Goal: Information Seeking & Learning: Learn about a topic

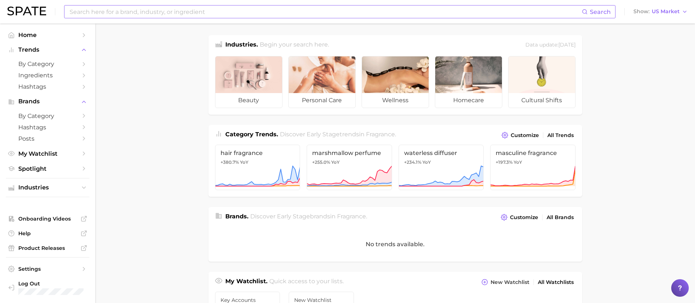
click at [308, 12] on input at bounding box center [325, 11] width 513 height 12
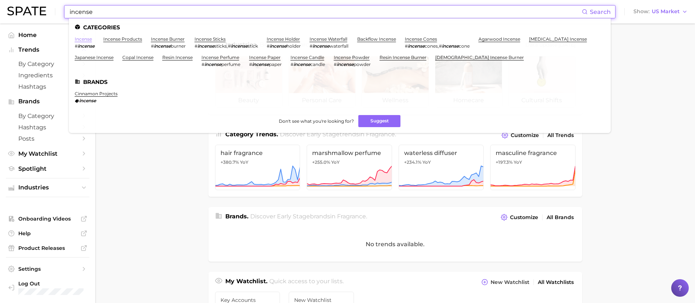
type input "incense"
click at [81, 36] on ul "Categories incense # incense incense products incense burner # incense burner i…" at bounding box center [340, 75] width 542 height 115
click at [77, 41] on link "incense" at bounding box center [83, 38] width 17 height 5
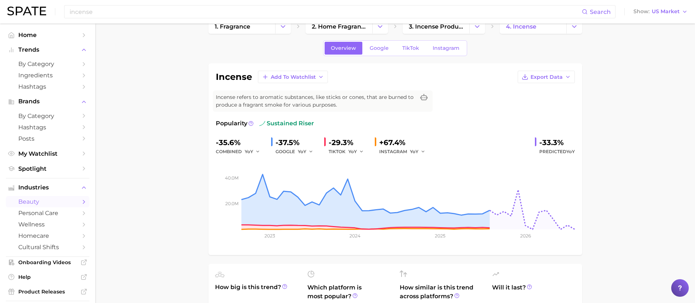
scroll to position [18, 0]
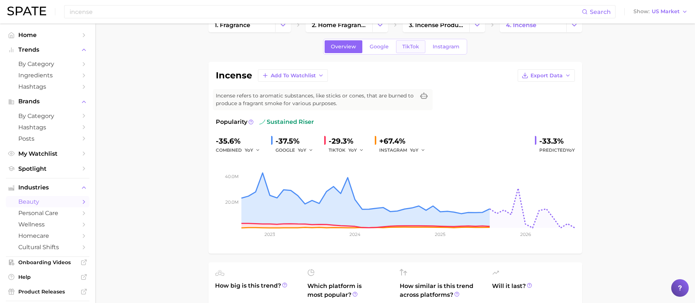
click at [416, 43] on link "TikTok" at bounding box center [410, 46] width 29 height 13
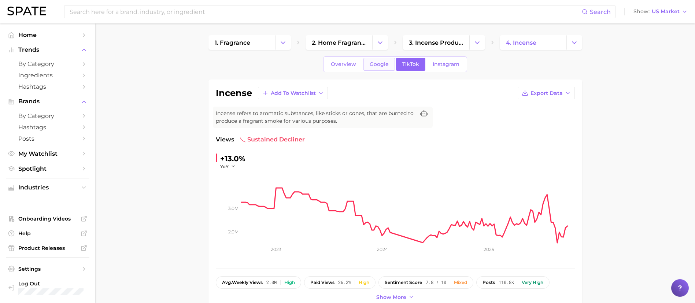
click at [383, 61] on span "Google" at bounding box center [379, 64] width 19 height 6
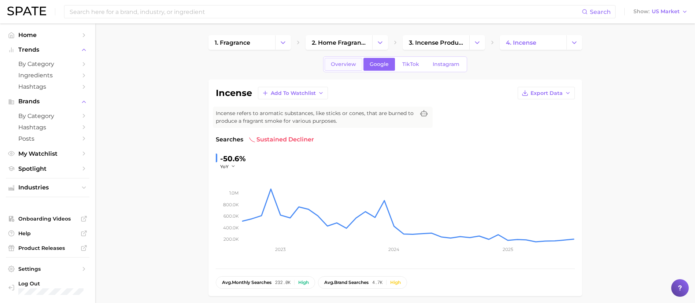
click at [333, 70] on link "Overview" at bounding box center [344, 64] width 38 height 13
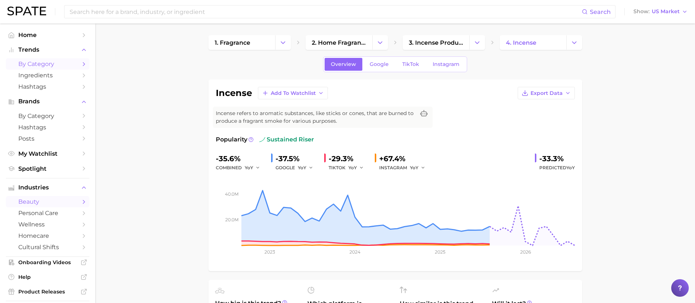
click at [50, 63] on span "by Category" at bounding box center [47, 63] width 59 height 7
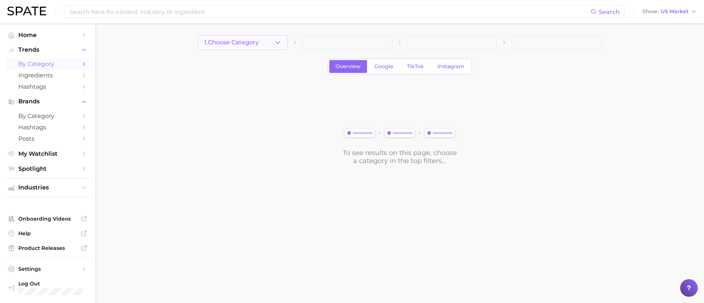
click at [264, 45] on button "1. Choose Category" at bounding box center [243, 42] width 90 height 15
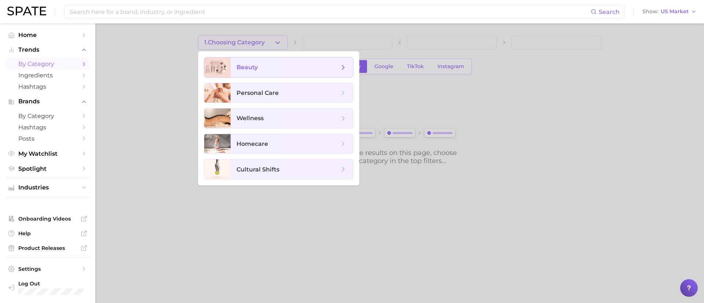
click at [271, 69] on span "beauty" at bounding box center [287, 67] width 103 height 8
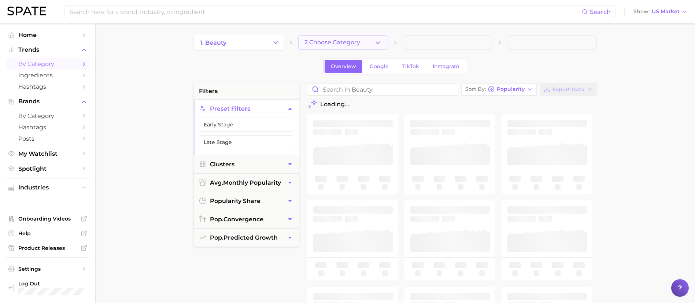
click at [362, 45] on button "2. Choose Category" at bounding box center [343, 42] width 90 height 15
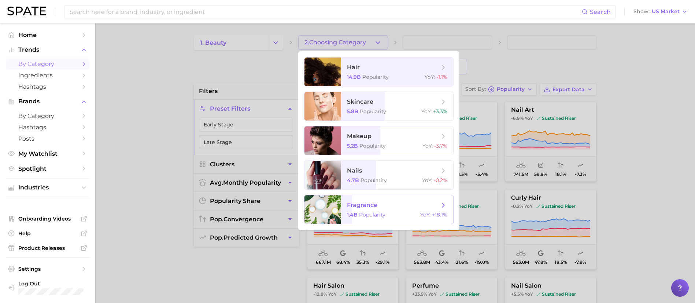
click at [391, 213] on div "1.4b Popularity YoY : +18.1%" at bounding box center [397, 214] width 100 height 7
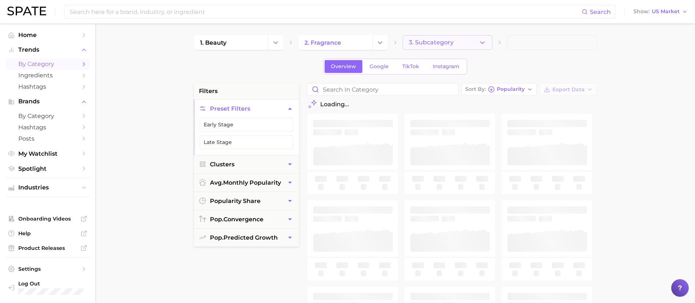
click at [469, 45] on button "3. Subcategory" at bounding box center [448, 42] width 90 height 15
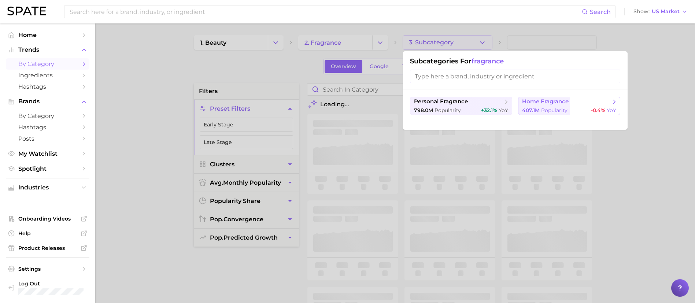
click at [532, 106] on button "home fragrance 407.1m Popularity -0.4% YoY" at bounding box center [569, 106] width 102 height 18
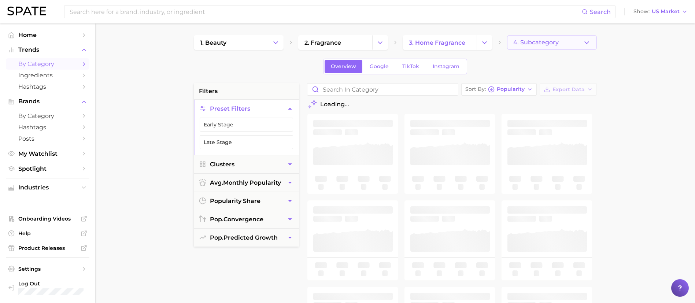
click at [532, 45] on span "4. Subcategory" at bounding box center [535, 42] width 45 height 7
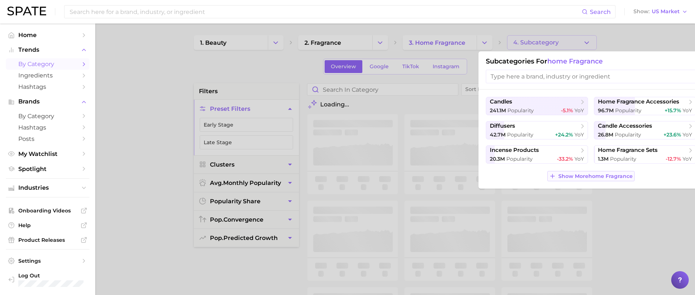
click at [587, 174] on span "Show More home fragrance" at bounding box center [596, 176] width 74 height 6
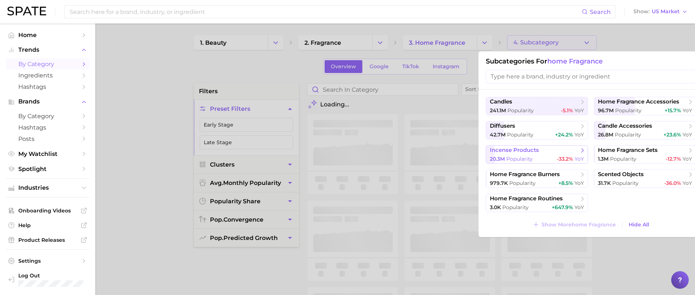
click at [531, 148] on span "incense products" at bounding box center [514, 150] width 49 height 7
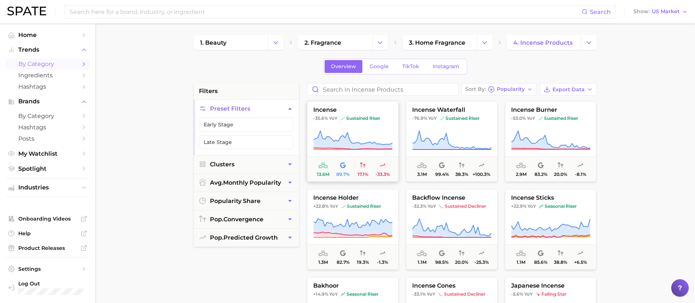
click at [335, 126] on button "incense -35.6% YoY sustained riser 13.6m 89.7% 17.1% -33.3%" at bounding box center [353, 141] width 92 height 81
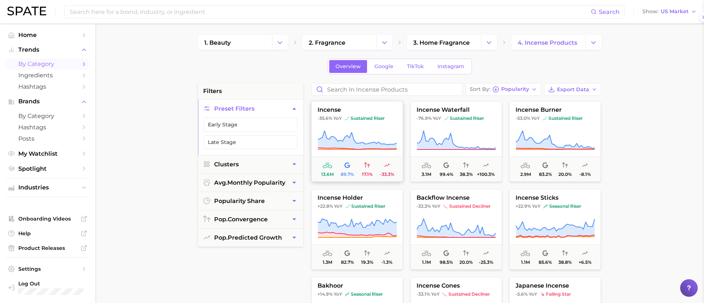
click at [335, 126] on body "Search Show US Market Home Trends by Category Ingredients Hashtags Brands by Ca…" at bounding box center [352, 151] width 704 height 303
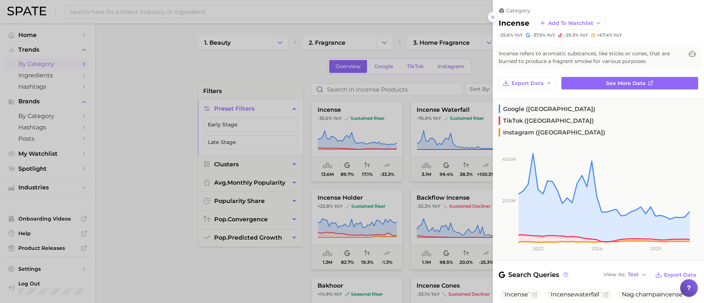
click at [261, 55] on div at bounding box center [352, 151] width 704 height 303
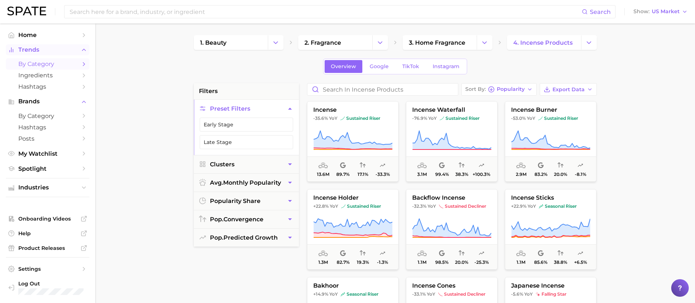
click at [34, 49] on span "Trends" at bounding box center [47, 50] width 59 height 7
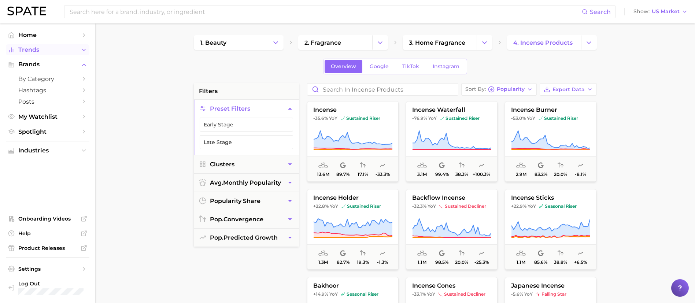
click at [34, 49] on span "Trends" at bounding box center [47, 50] width 59 height 7
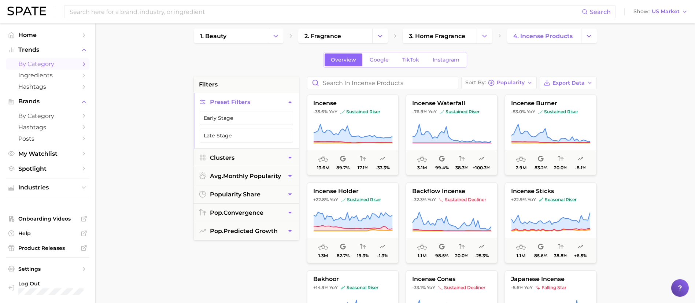
scroll to position [6, 0]
